Goal: Download file/media

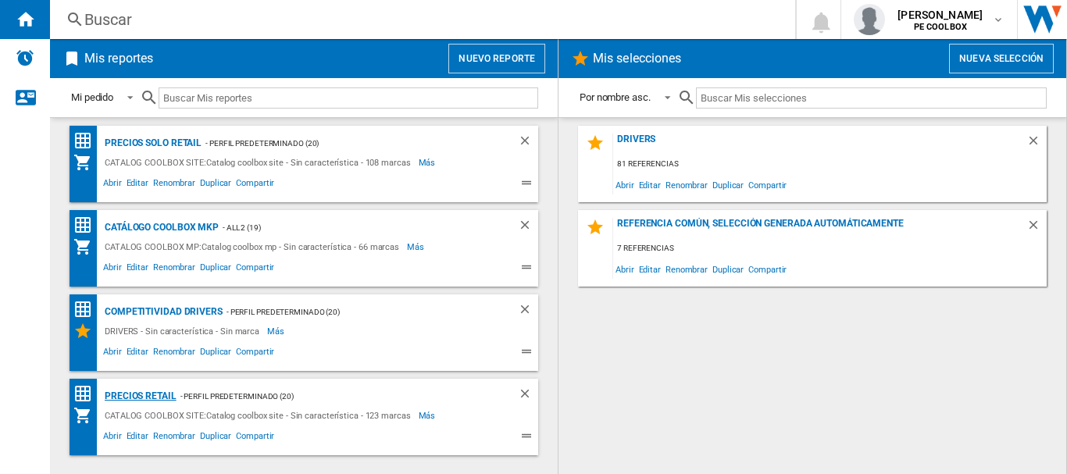
click at [147, 395] on div "PRECIOS RETAIL" at bounding box center [139, 397] width 76 height 20
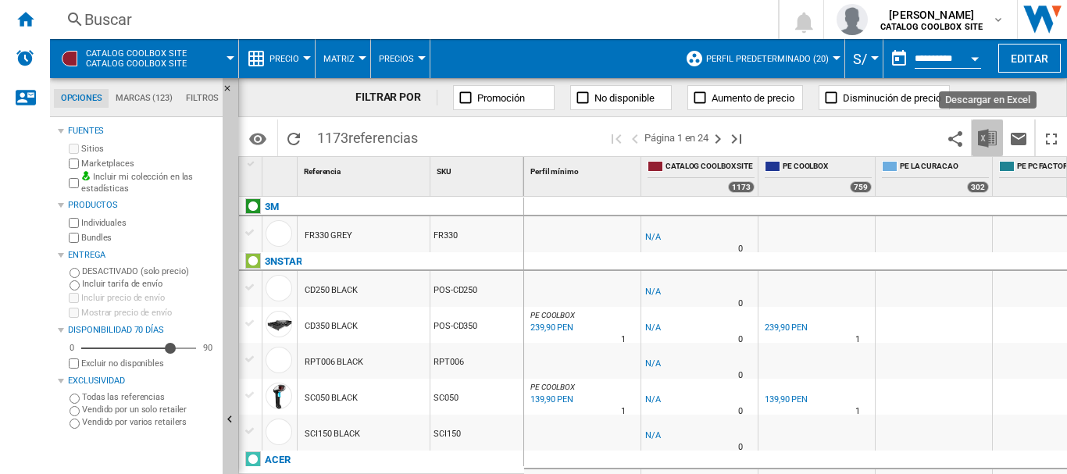
click at [997, 136] on button "Descargar en Excel" at bounding box center [987, 138] width 31 height 37
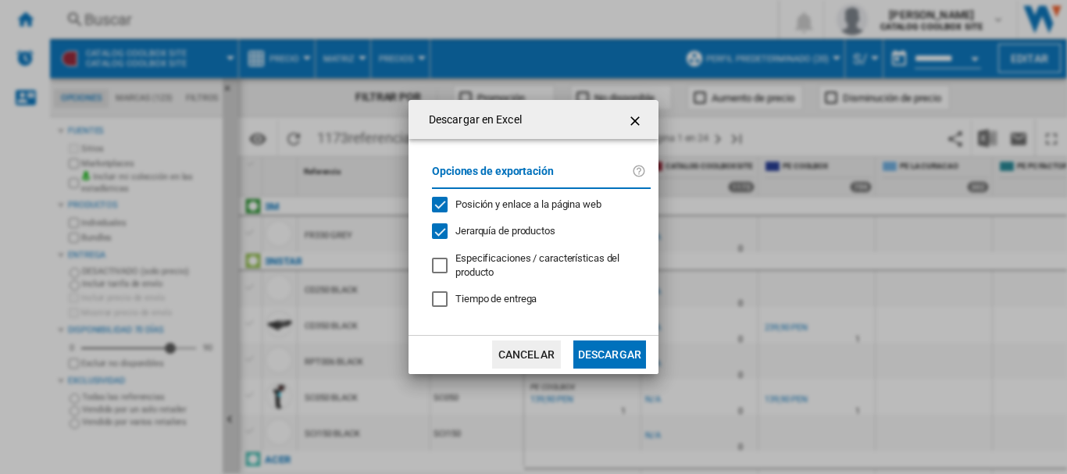
click at [630, 120] on ng-md-icon "getI18NText('BUTTONS.CLOSE_DIALOG')" at bounding box center [636, 121] width 19 height 19
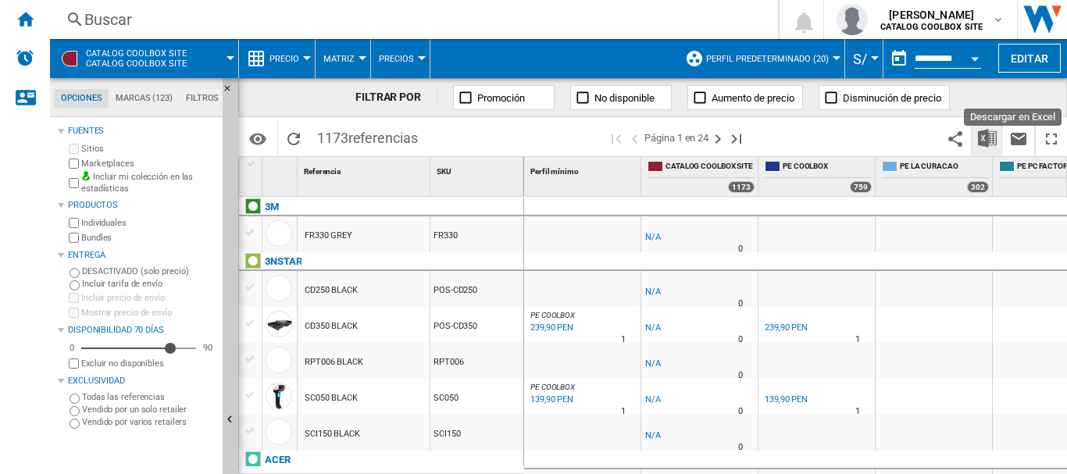
click at [992, 142] on img "Descargar en Excel" at bounding box center [987, 138] width 19 height 19
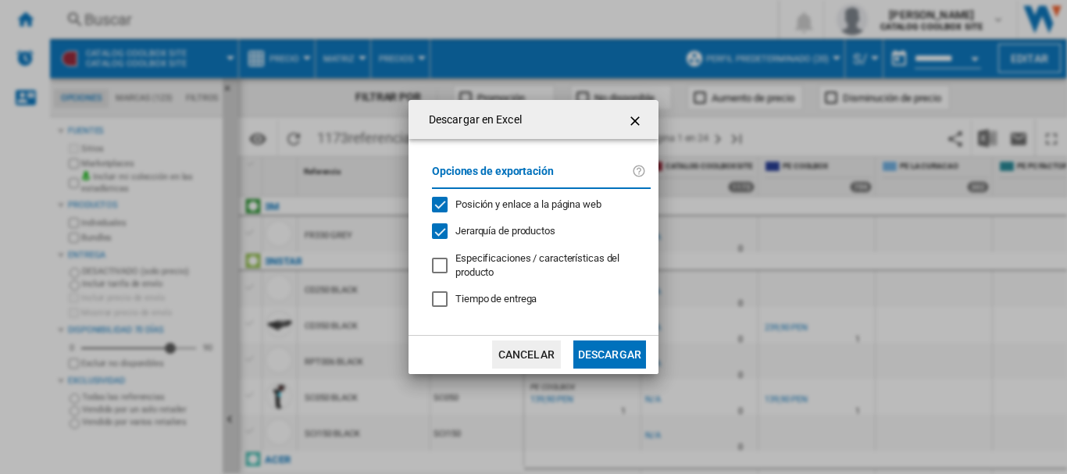
click at [615, 366] on button "Descargar" at bounding box center [610, 355] width 73 height 28
